Goal: Information Seeking & Learning: Learn about a topic

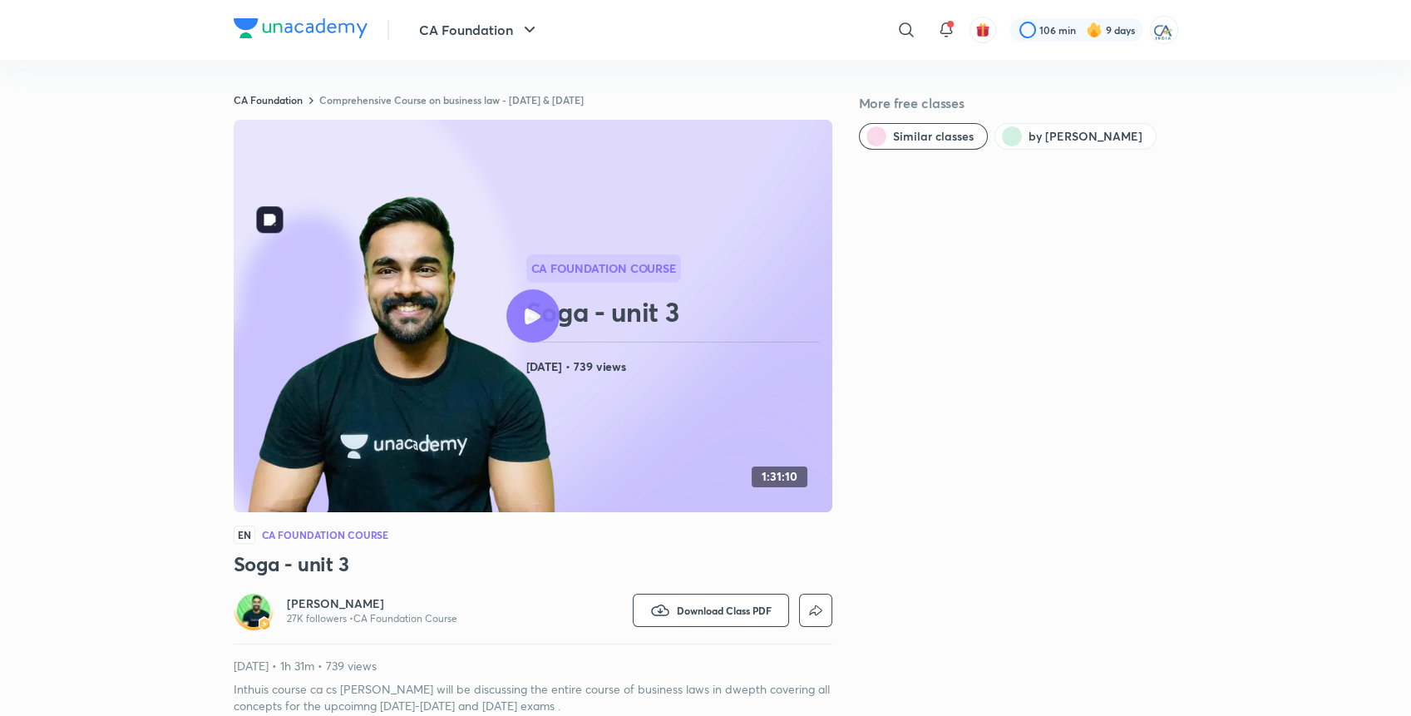
click at [554, 338] on div "CA Foundation Course Soga - unit 3 [DATE] • 739 views" at bounding box center [675, 315] width 299 height 123
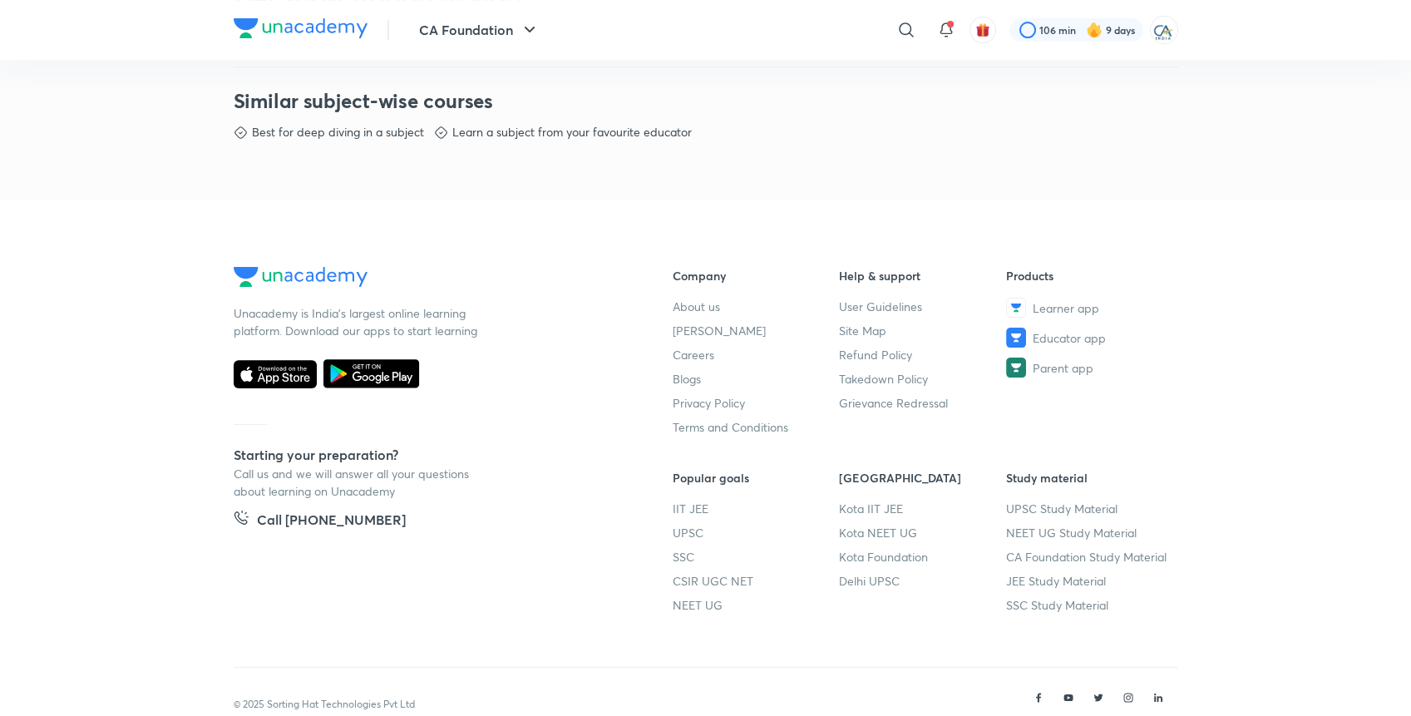
scroll to position [845, 0]
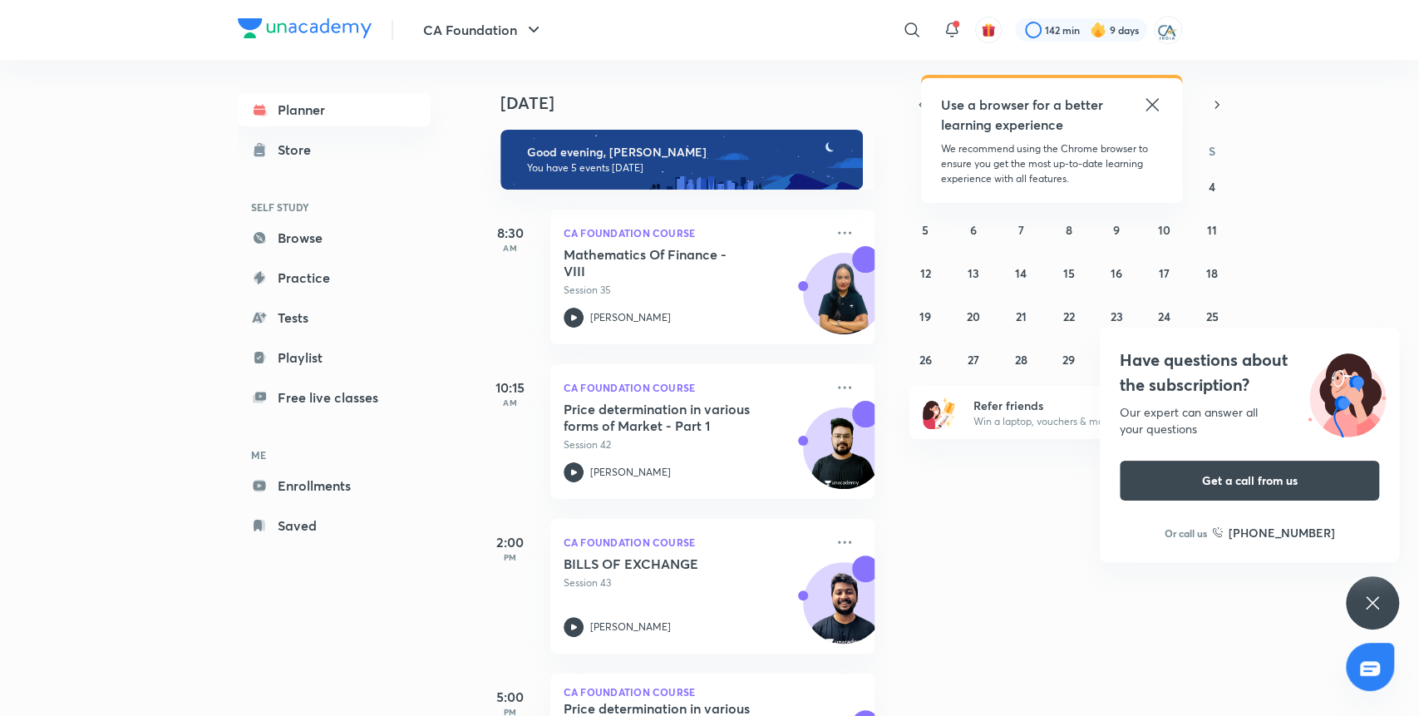
click at [1146, 96] on icon at bounding box center [1152, 105] width 20 height 20
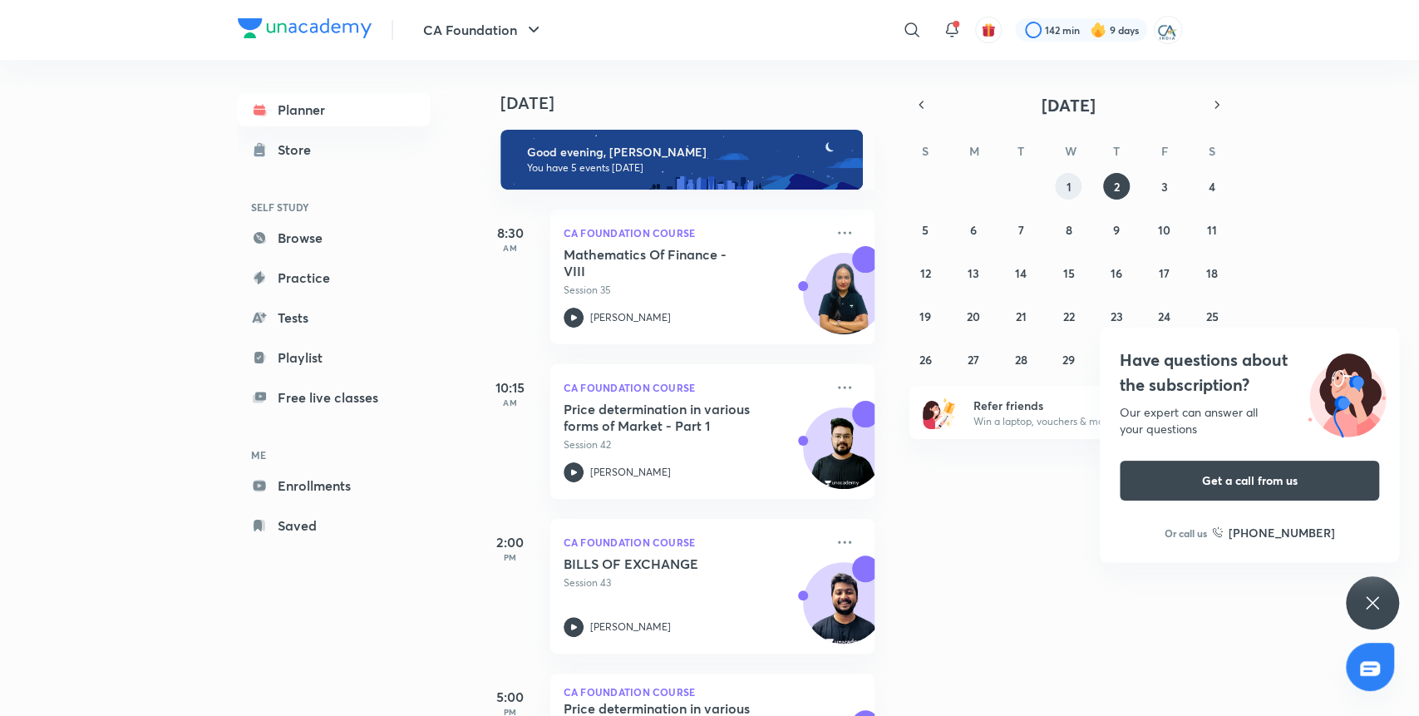
click at [1071, 185] on button "1" at bounding box center [1068, 186] width 27 height 27
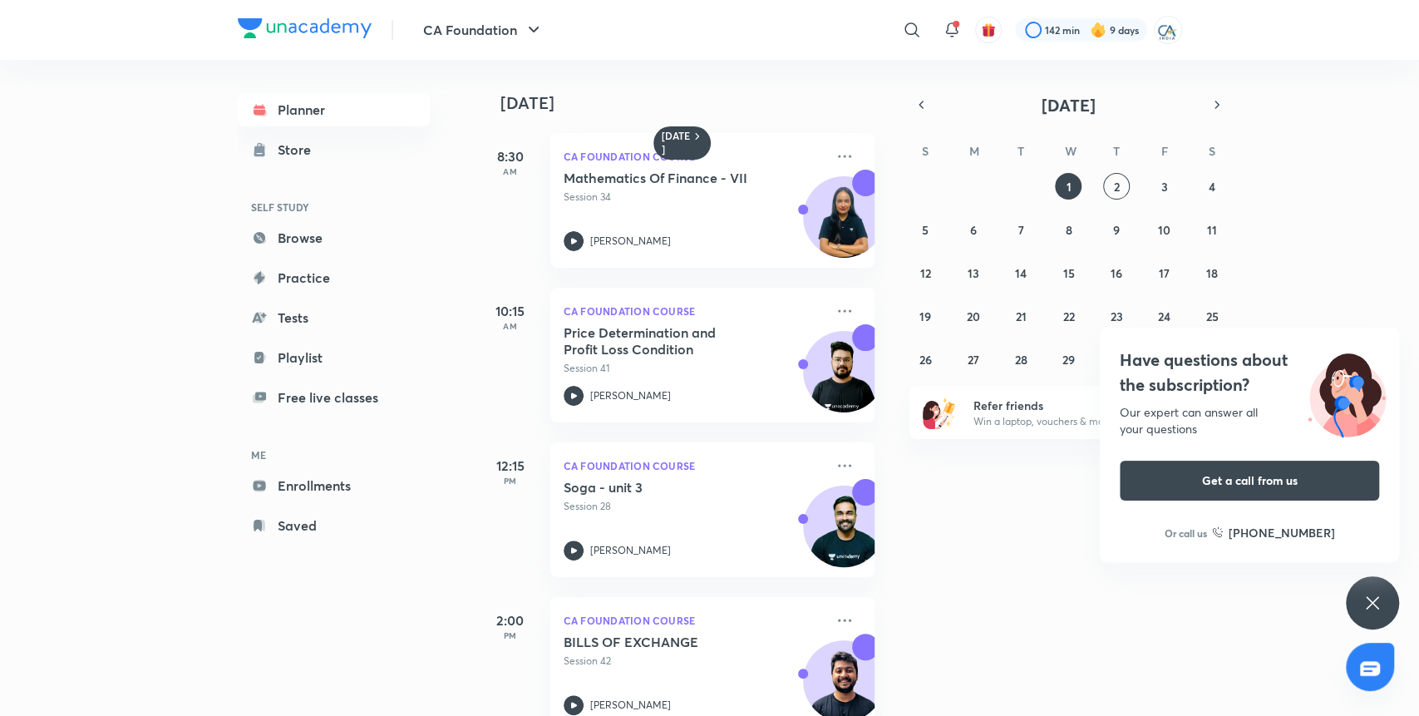
click at [1383, 598] on div "Have questions about the subscription? Our expert can answer all your questions…" at bounding box center [1372, 602] width 53 height 53
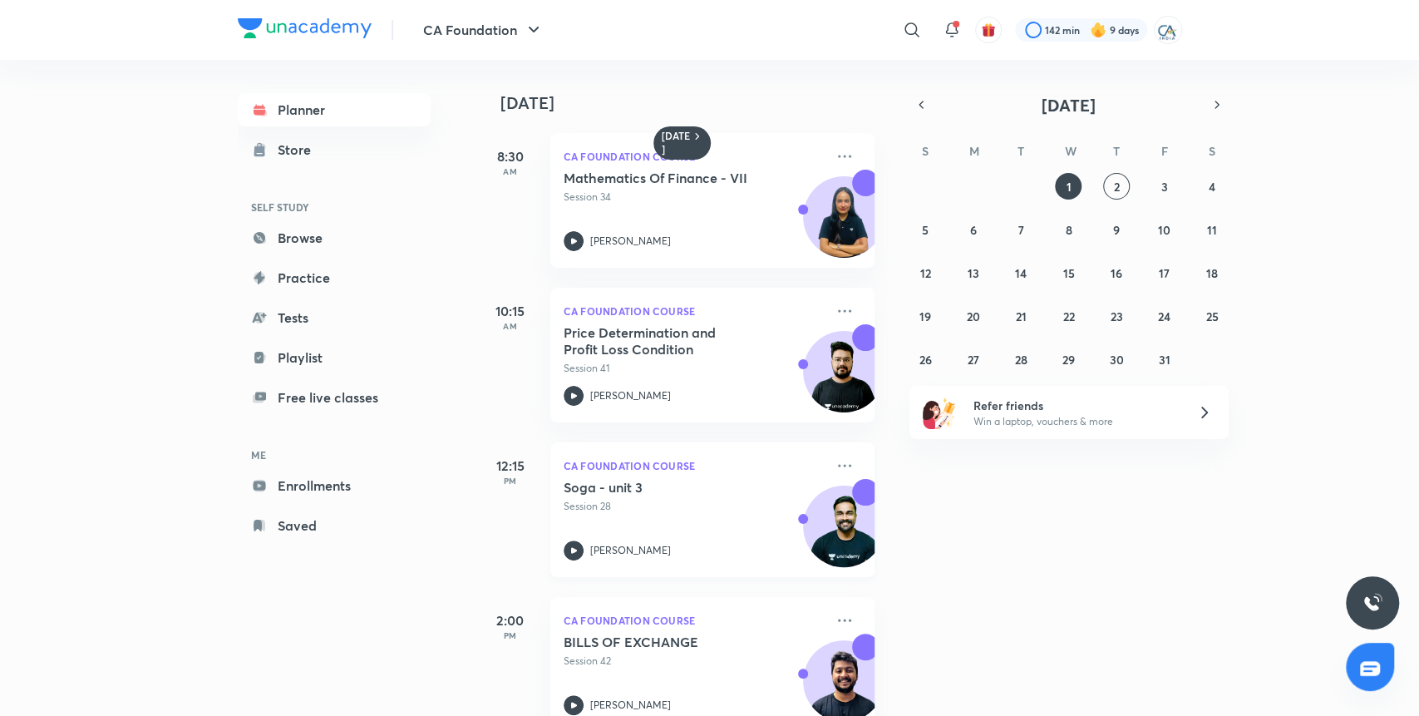
click at [835, 478] on div "CA Foundation Course Soga - unit 3 Session 28 Shantam Gupta" at bounding box center [712, 509] width 324 height 135
click at [835, 458] on icon at bounding box center [845, 466] width 20 height 20
click at [835, 468] on icon at bounding box center [845, 466] width 20 height 20
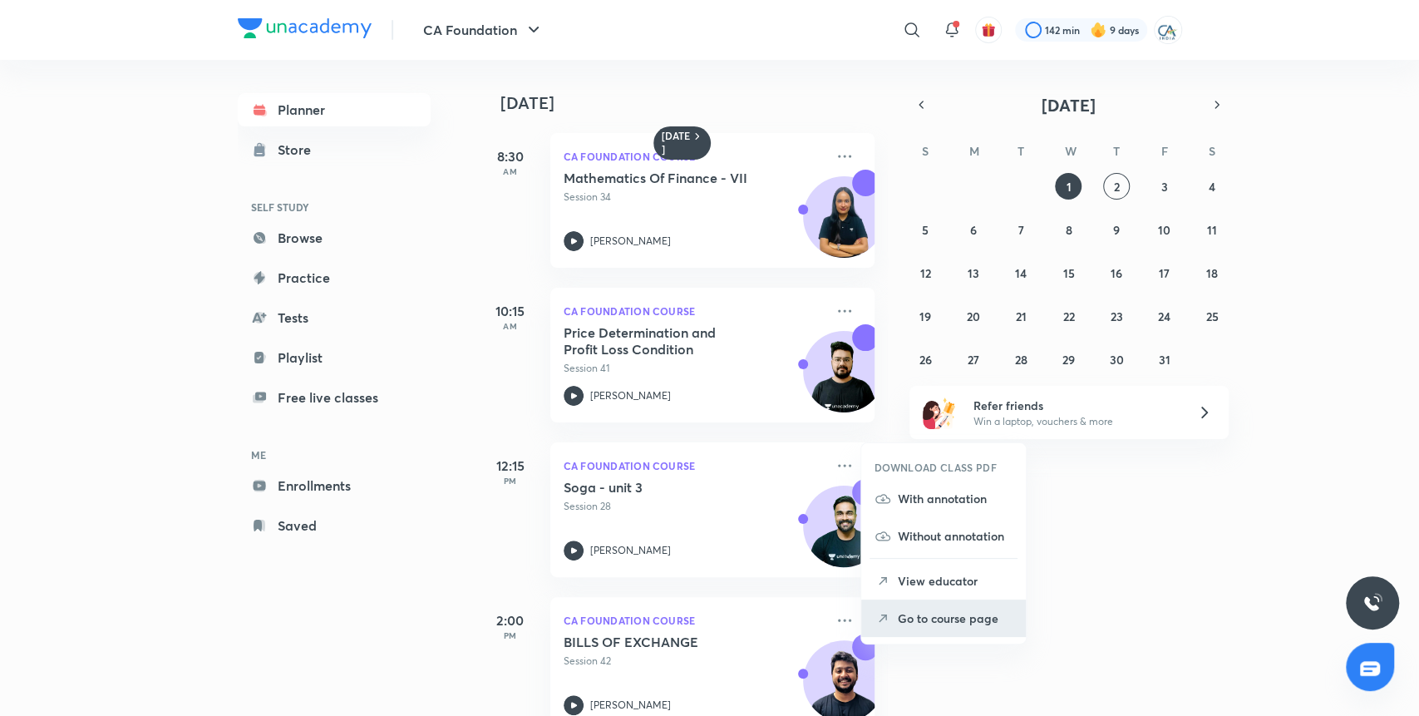
click at [901, 616] on p "Go to course page" at bounding box center [955, 617] width 115 height 17
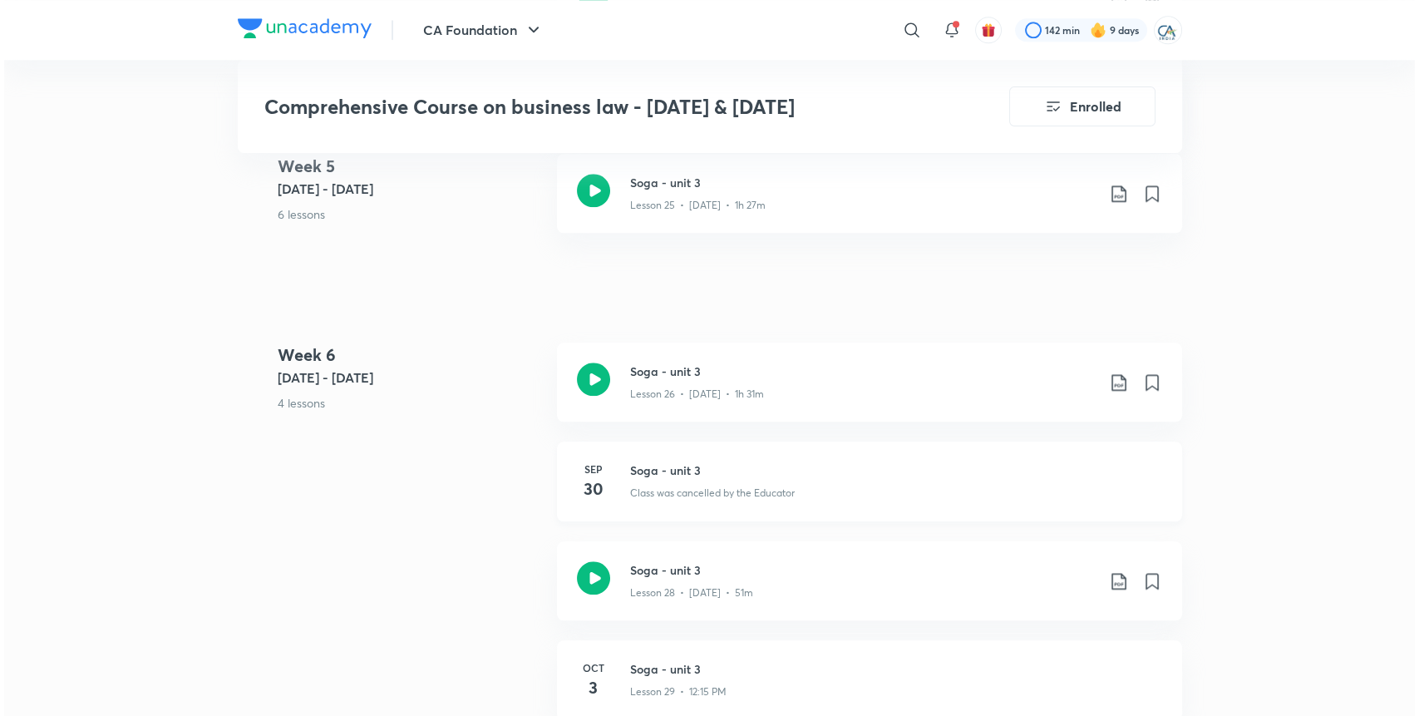
scroll to position [3572, 0]
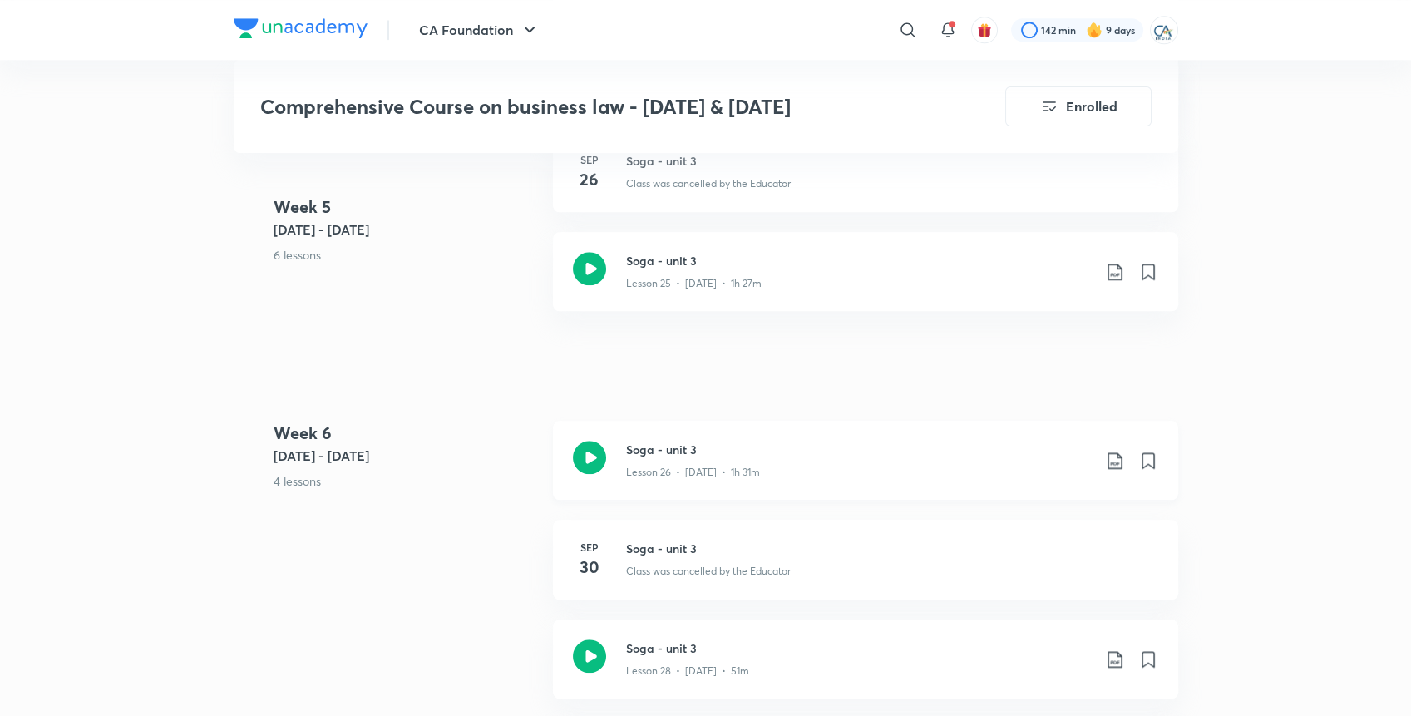
click at [1113, 464] on icon at bounding box center [1115, 461] width 20 height 20
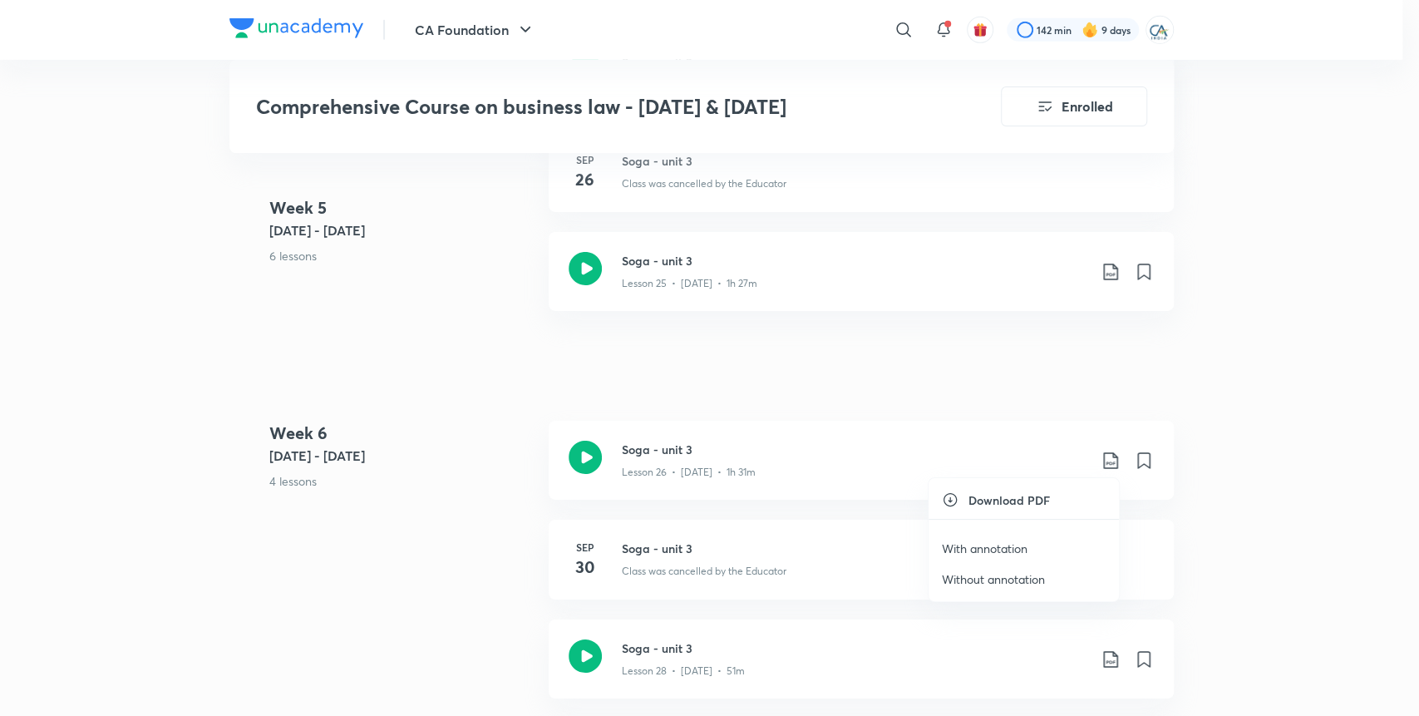
click at [985, 545] on p "With annotation" at bounding box center [985, 548] width 86 height 17
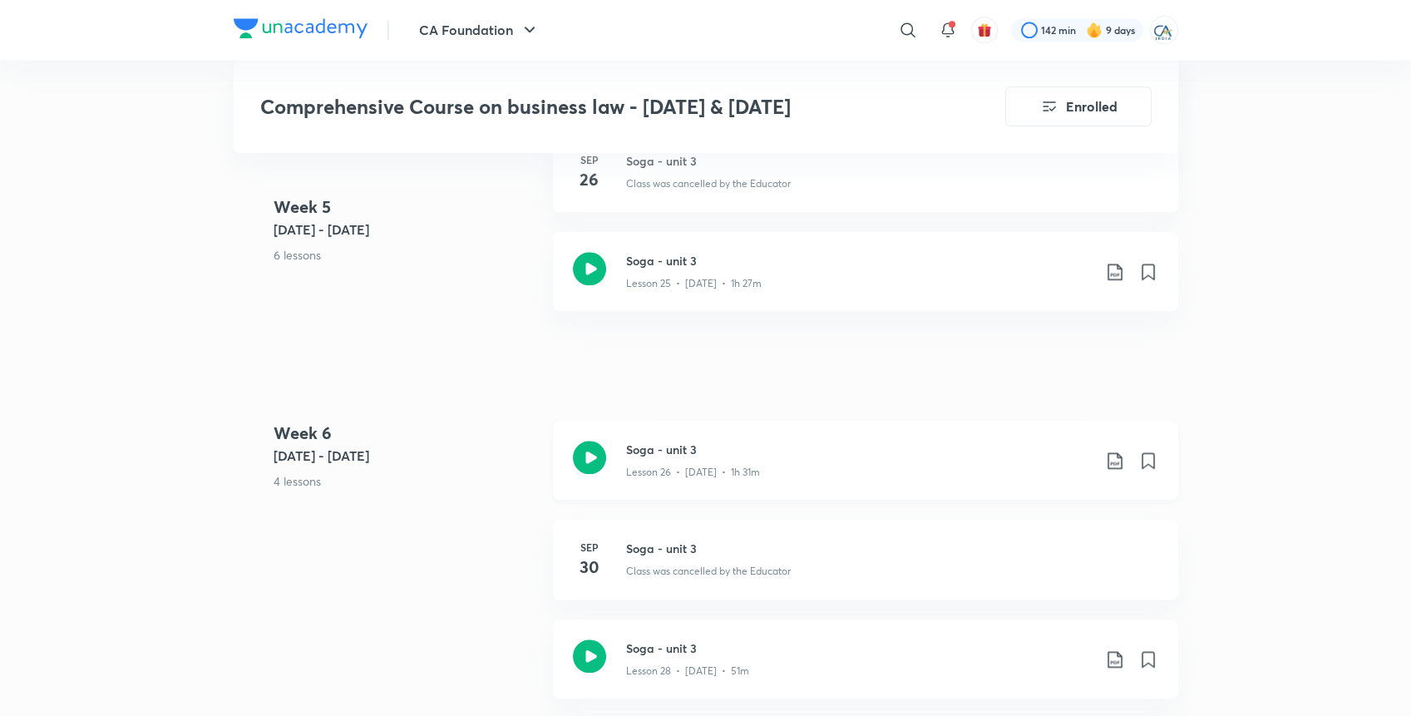
click at [1117, 459] on icon at bounding box center [1115, 461] width 20 height 20
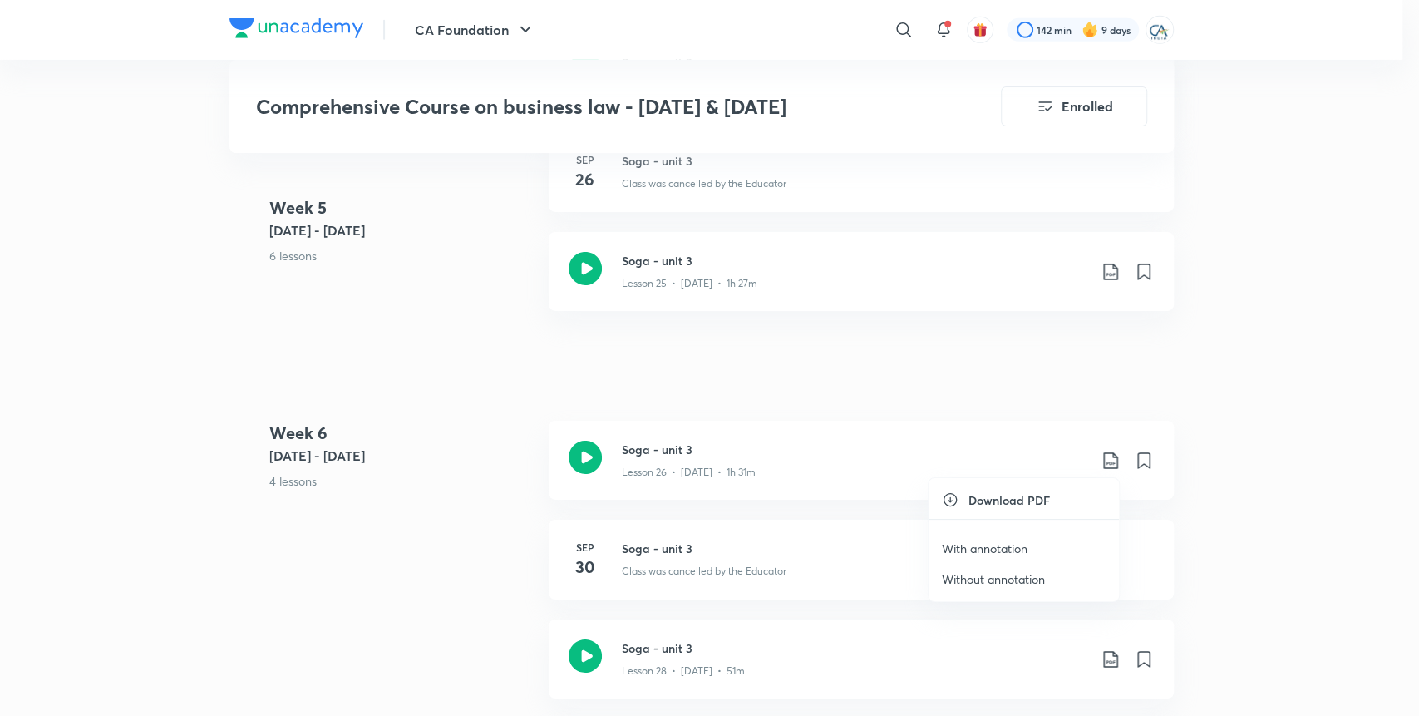
click at [988, 549] on p "With annotation" at bounding box center [985, 548] width 86 height 17
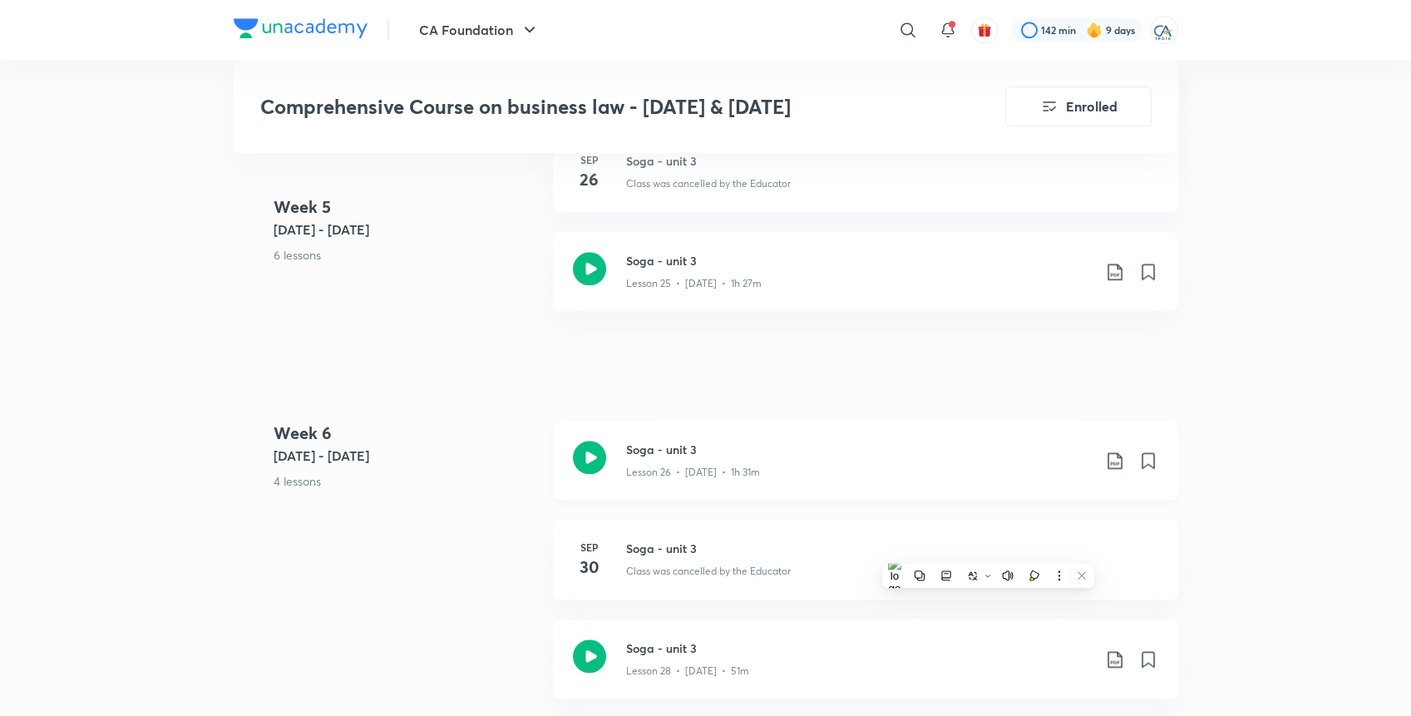
click at [1118, 458] on icon at bounding box center [1115, 461] width 20 height 20
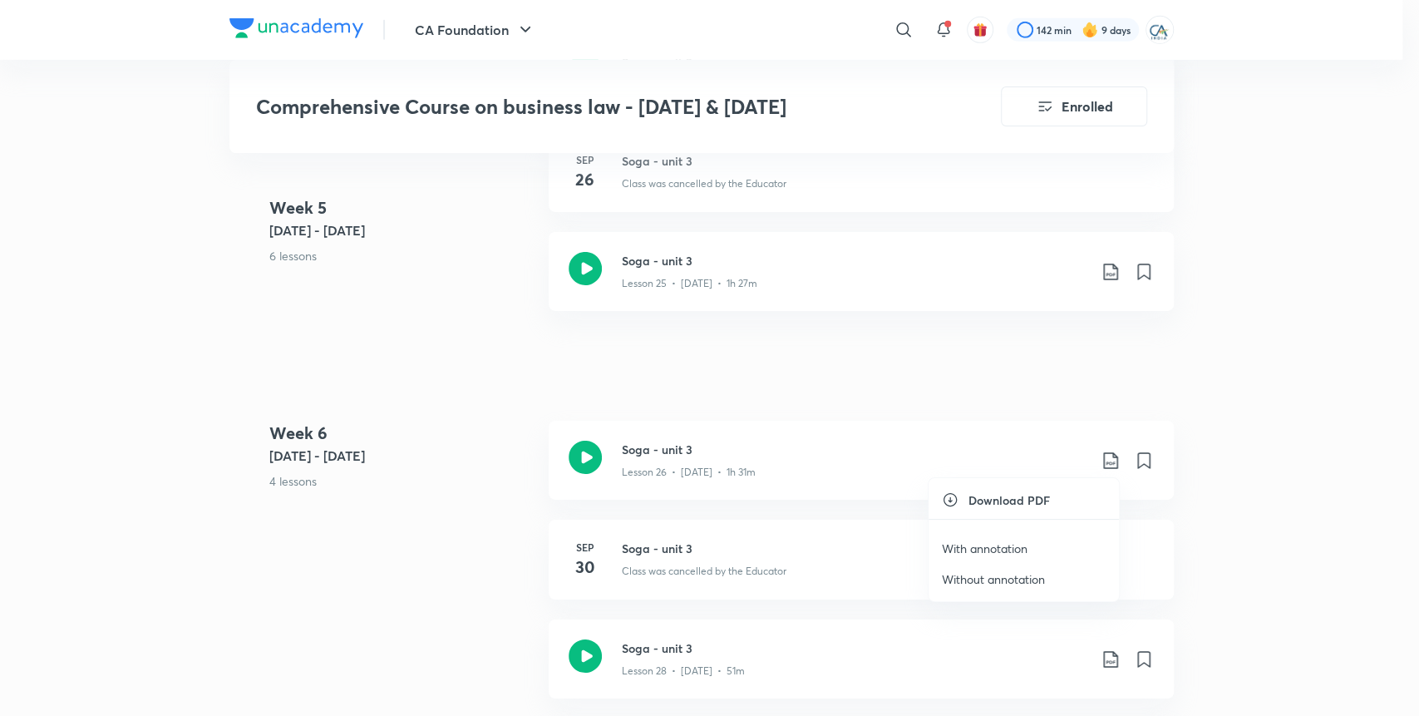
click at [1010, 545] on p "With annotation" at bounding box center [985, 548] width 86 height 17
